Goal: Navigation & Orientation: Find specific page/section

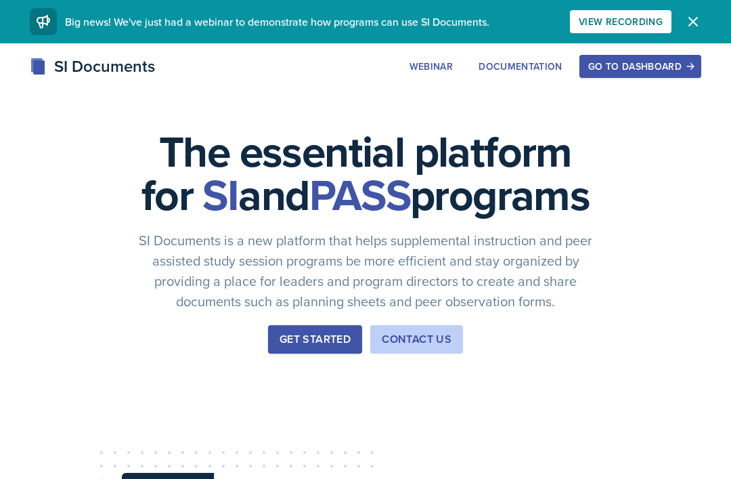
click at [630, 71] on div "Go to Dashboard" at bounding box center [641, 66] width 104 height 11
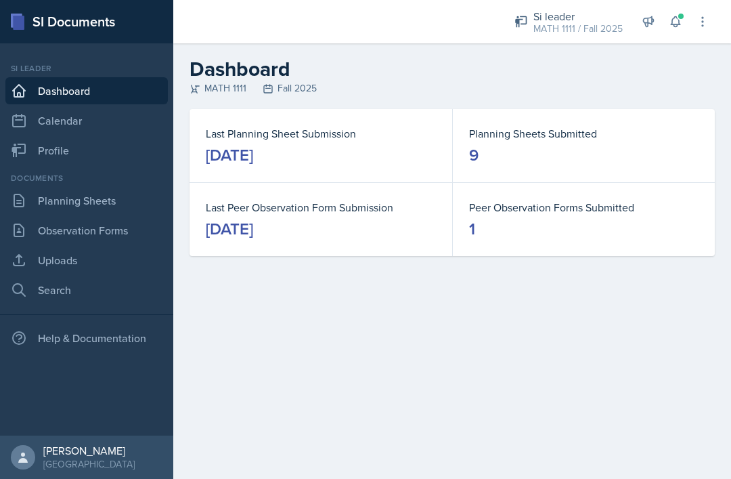
click at [51, 200] on link "Planning Sheets" at bounding box center [86, 200] width 163 height 27
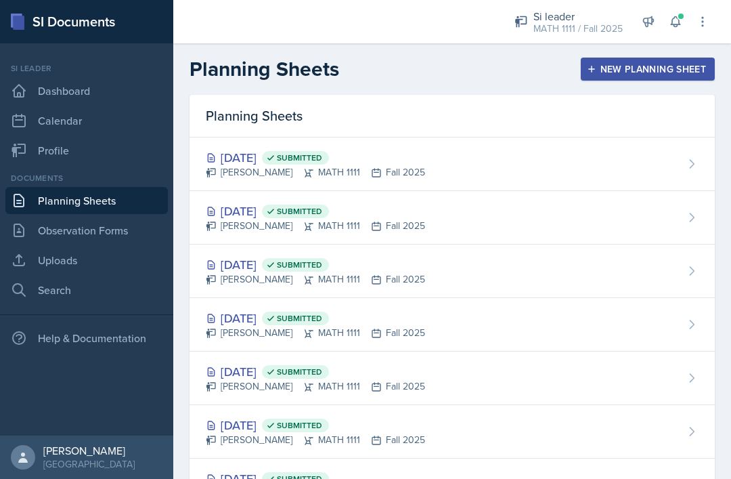
click at [538, 155] on div "[DATE] Submitted [PERSON_NAME] MATH 1111 Fall 2025" at bounding box center [453, 164] width 526 height 54
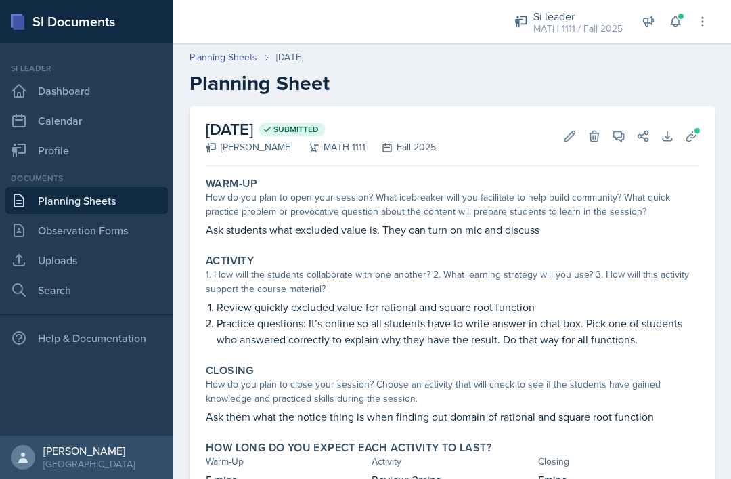
click at [678, 18] on span at bounding box center [681, 16] width 8 height 8
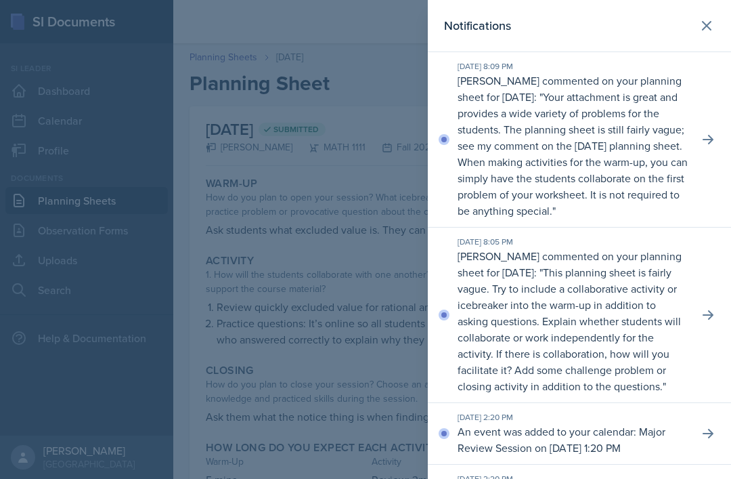
click at [708, 26] on icon at bounding box center [707, 26] width 8 height 8
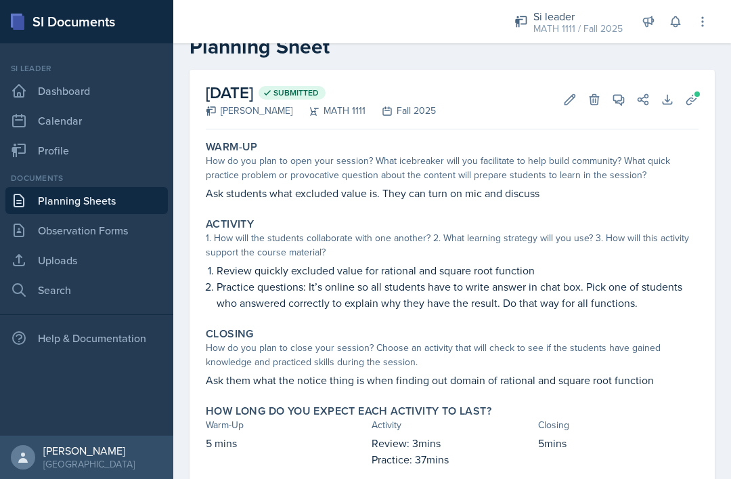
scroll to position [36, 0]
click at [116, 224] on link "Observation Forms" at bounding box center [86, 230] width 163 height 27
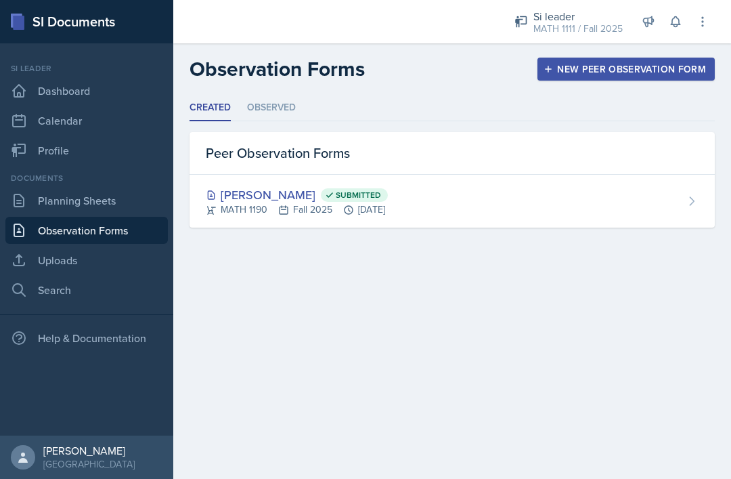
click at [137, 209] on link "Planning Sheets" at bounding box center [86, 200] width 163 height 27
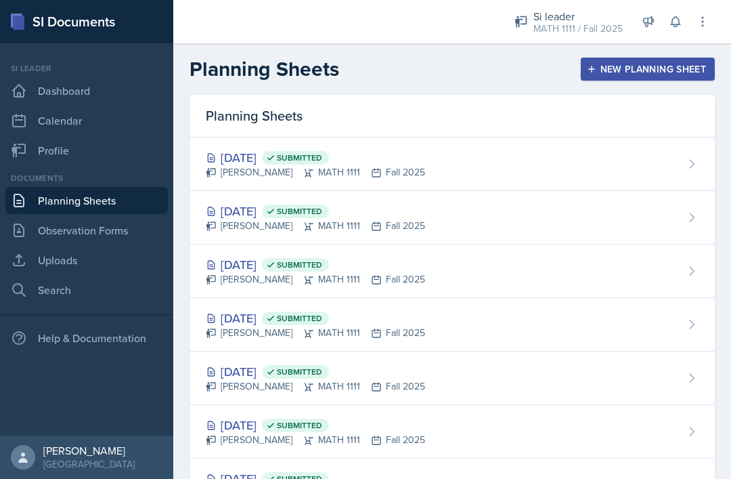
click at [137, 233] on link "Observation Forms" at bounding box center [86, 230] width 163 height 27
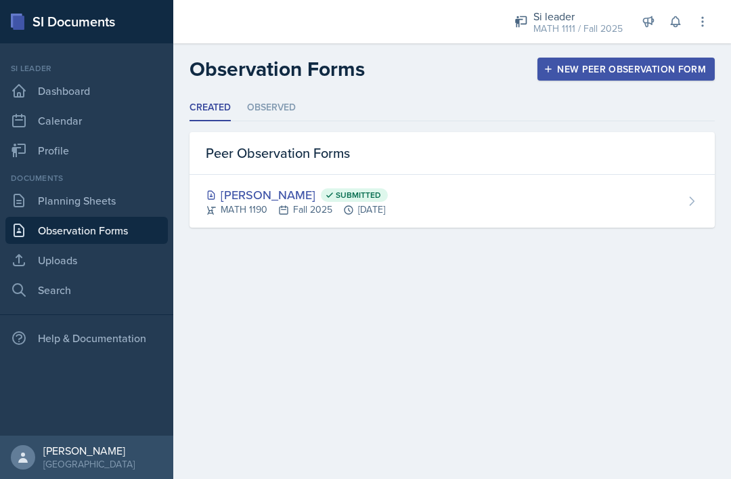
click at [660, 26] on button at bounding box center [649, 21] width 24 height 24
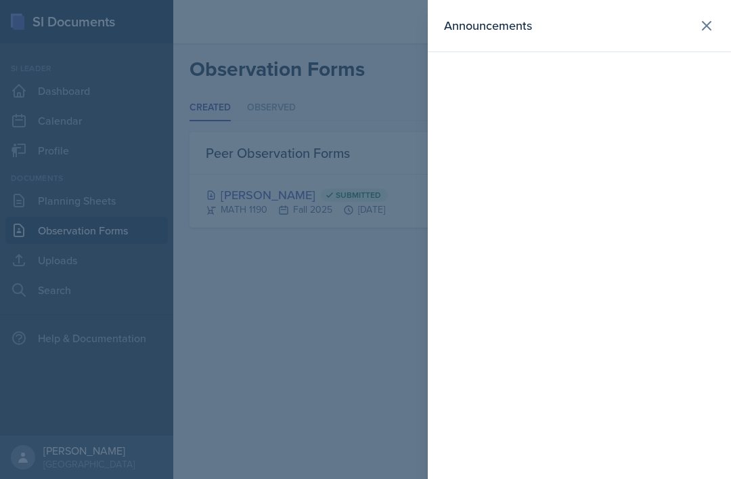
click at [704, 29] on icon at bounding box center [707, 26] width 8 height 8
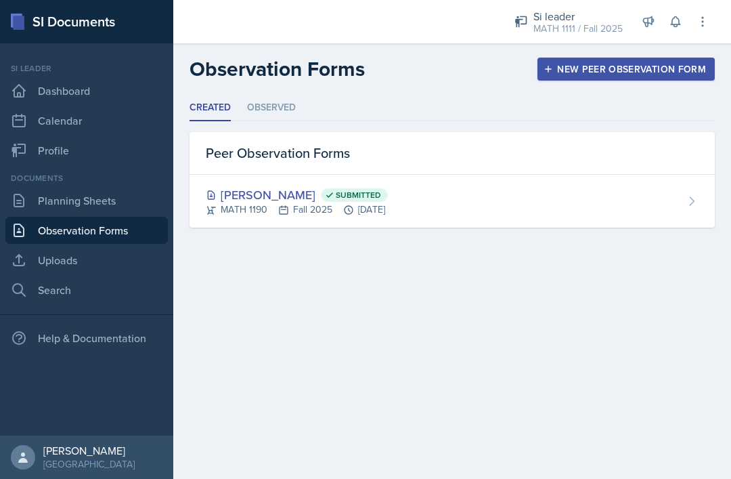
click at [111, 197] on link "Planning Sheets" at bounding box center [86, 200] width 163 height 27
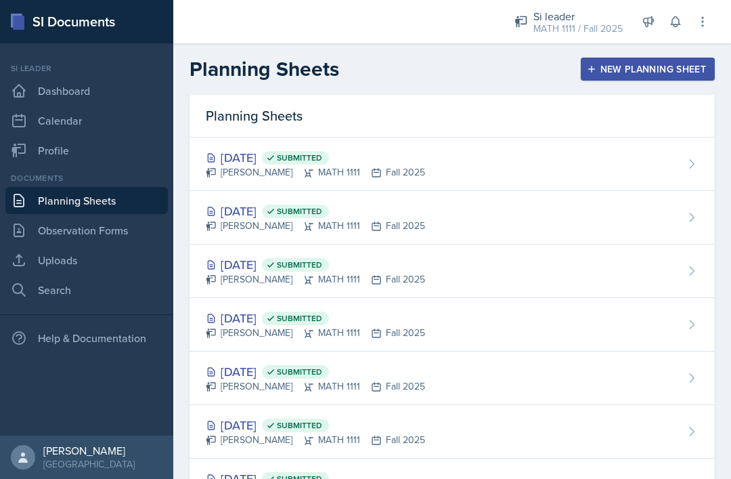
click at [116, 138] on link "Profile" at bounding box center [86, 150] width 163 height 27
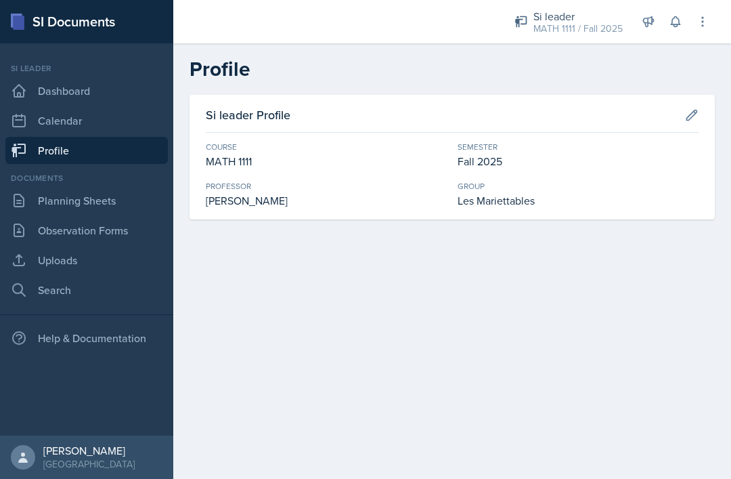
click at [68, 255] on link "Uploads" at bounding box center [86, 260] width 163 height 27
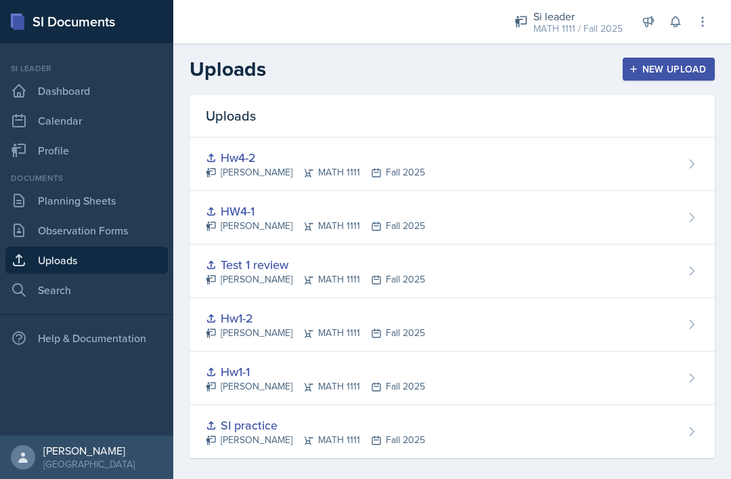
click at [81, 207] on link "Planning Sheets" at bounding box center [86, 200] width 163 height 27
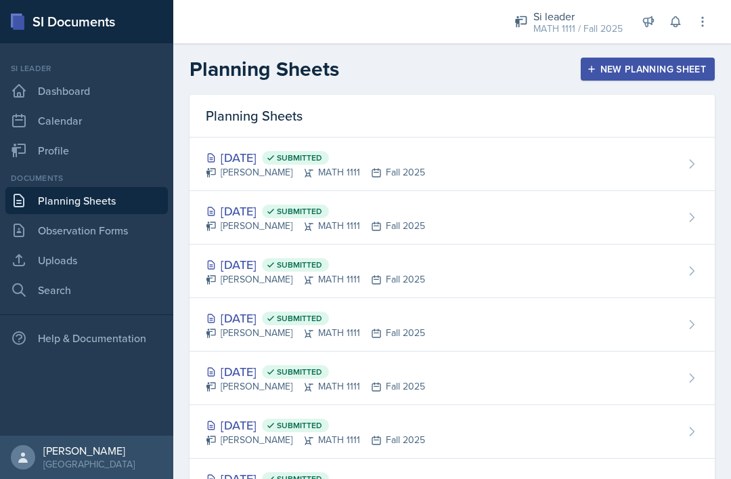
click at [96, 96] on link "Dashboard" at bounding box center [86, 90] width 163 height 27
